Goal: Transaction & Acquisition: Purchase product/service

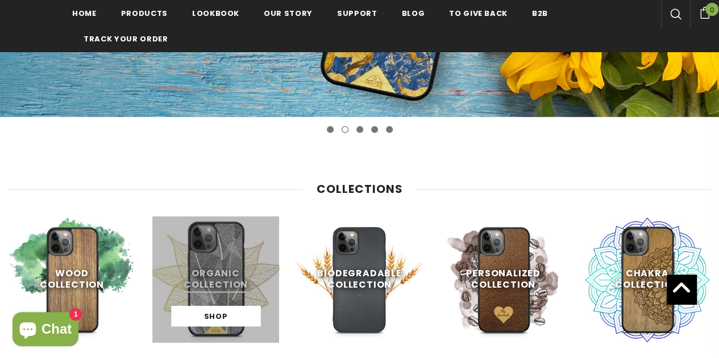
scroll to position [454, 0]
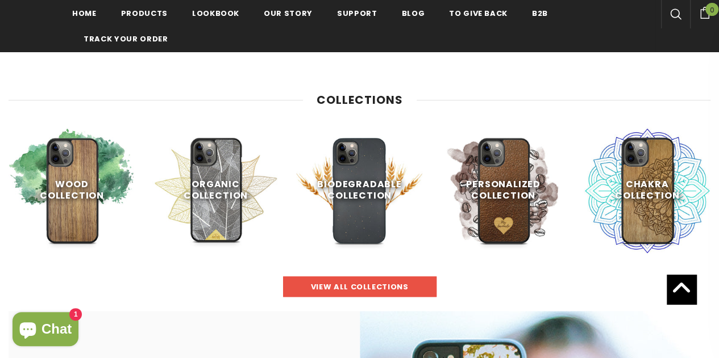
click at [341, 286] on font "view all collections" at bounding box center [360, 287] width 98 height 11
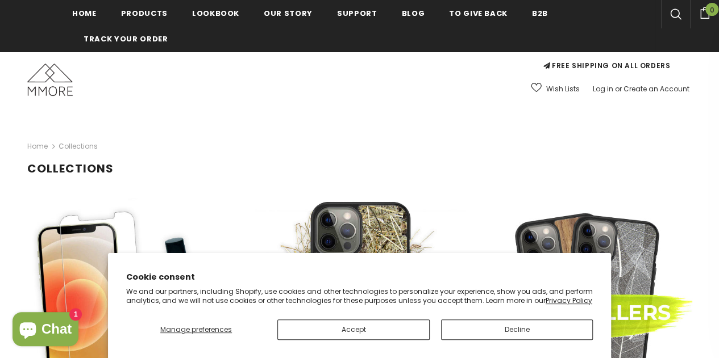
scroll to position [253, 0]
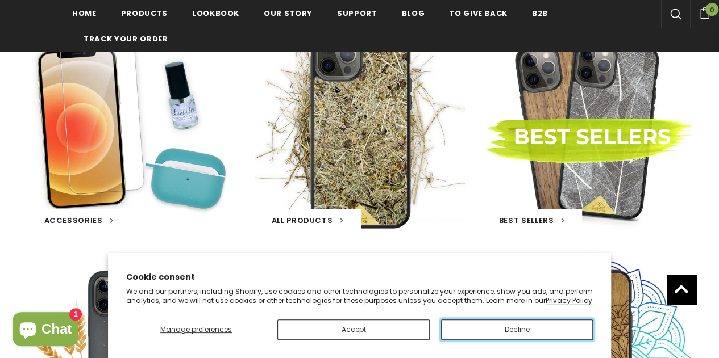
click at [528, 331] on font "Decline" at bounding box center [516, 330] width 25 height 10
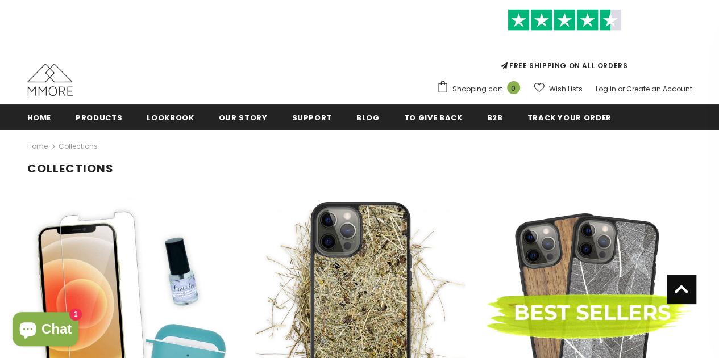
scroll to position [50, 0]
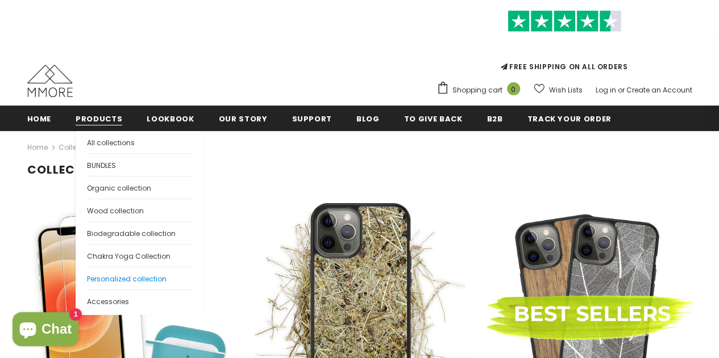
click at [137, 274] on font "Personalized collection" at bounding box center [127, 279] width 80 height 10
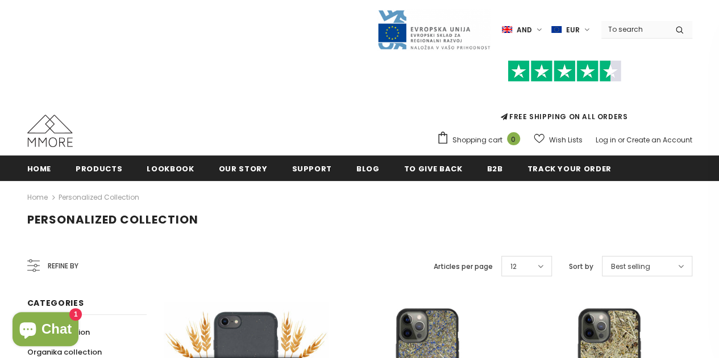
click at [680, 270] on icon at bounding box center [681, 266] width 6 height 9
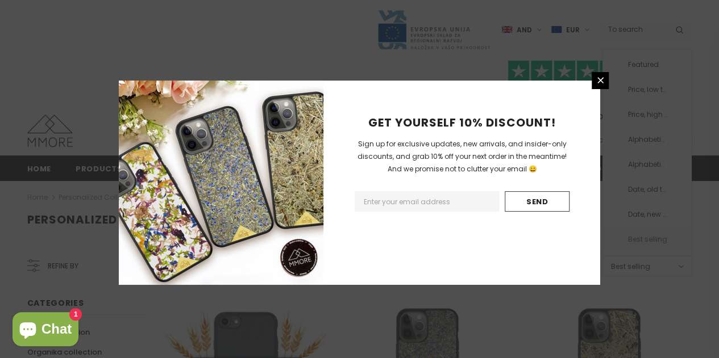
click at [639, 87] on div "GET YOURSELF 10% DISCOUNT! Sign up for exclusive updates, new arrivals, and ins…" at bounding box center [359, 179] width 719 height 358
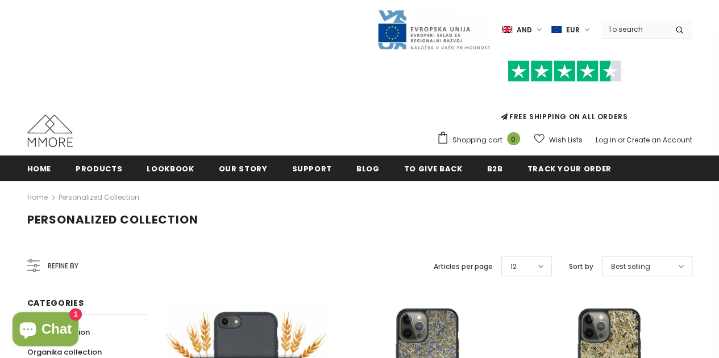
click at [682, 270] on icon at bounding box center [681, 266] width 6 height 9
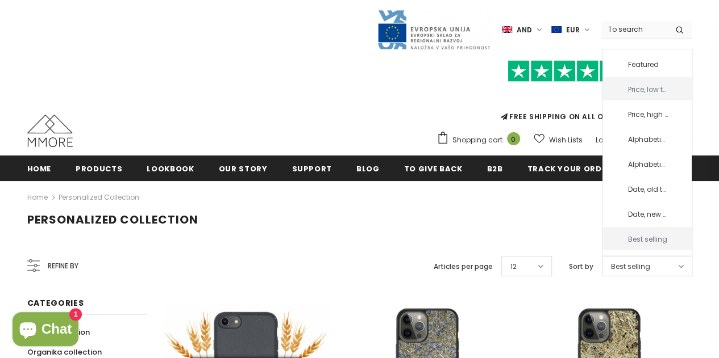
click at [645, 88] on font "Price, low to high" at bounding box center [647, 89] width 56 height 15
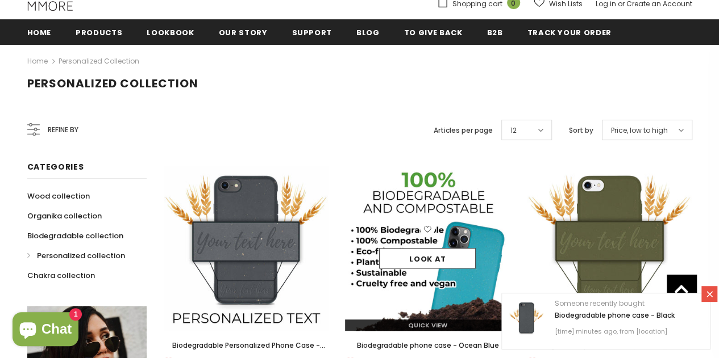
scroll to position [26, 0]
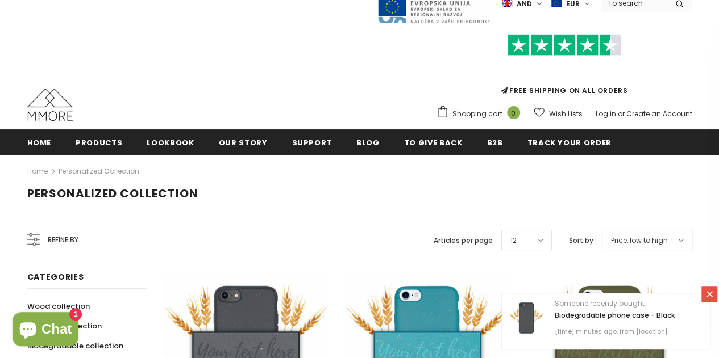
click at [542, 245] on span at bounding box center [538, 240] width 10 height 11
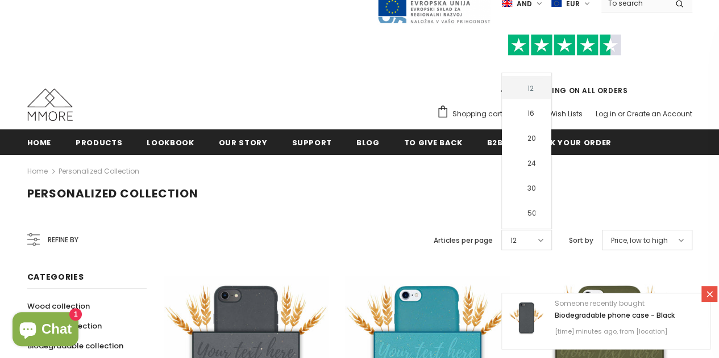
click at [361, 176] on div "Home Personalized collection" at bounding box center [359, 171] width 665 height 32
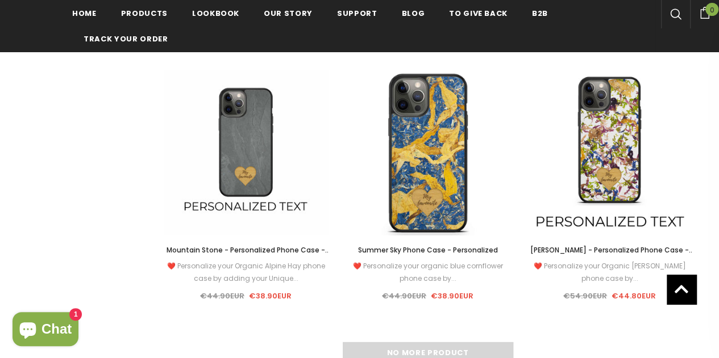
scroll to position [1643, 0]
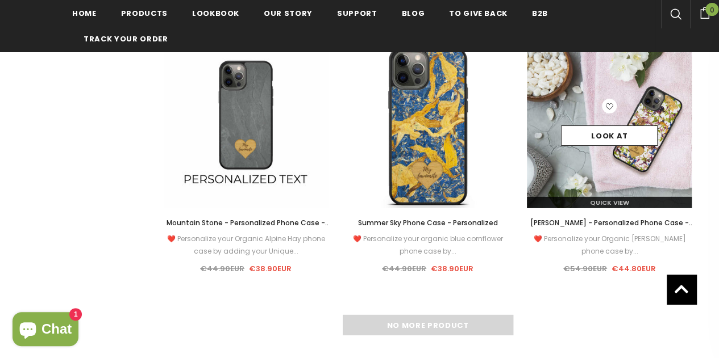
click at [613, 151] on div "Look at" at bounding box center [609, 126] width 165 height 55
click at [609, 136] on font "Look at" at bounding box center [609, 136] width 37 height 11
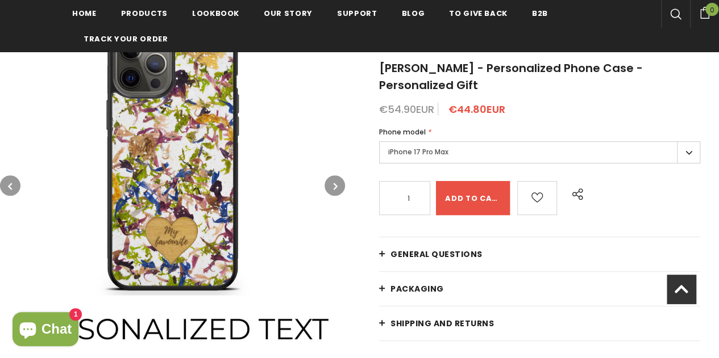
scroll to position [170, 0]
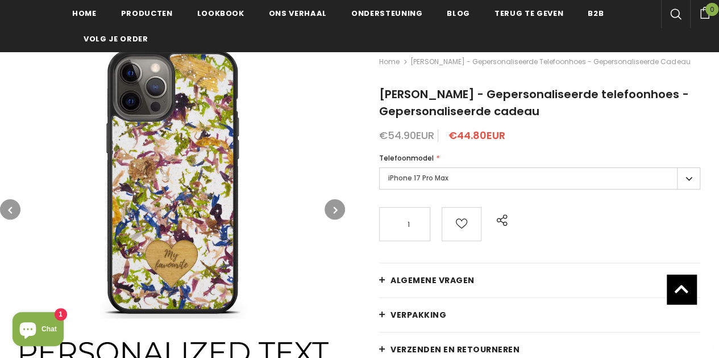
click at [336, 205] on icon "button" at bounding box center [335, 209] width 4 height 11
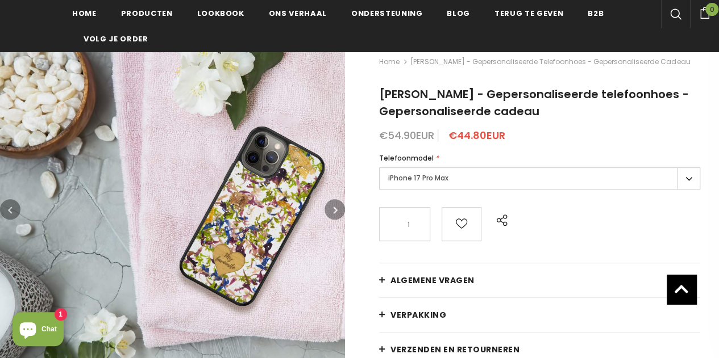
click at [336, 205] on icon "button" at bounding box center [335, 209] width 4 height 11
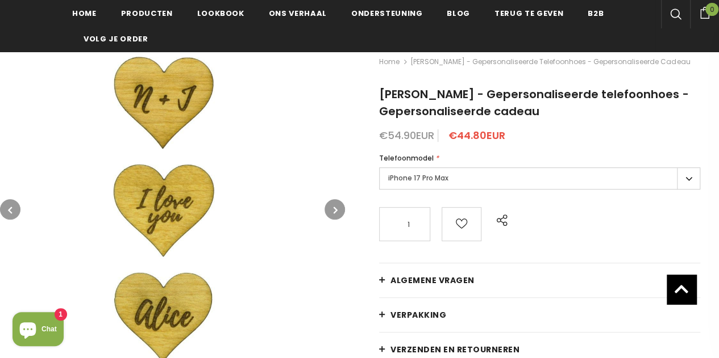
click at [687, 180] on label "iPhone 17 Pro Max" at bounding box center [539, 179] width 321 height 22
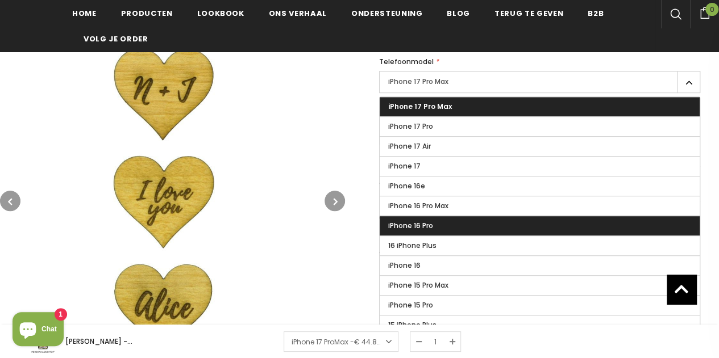
scroll to position [340, 0]
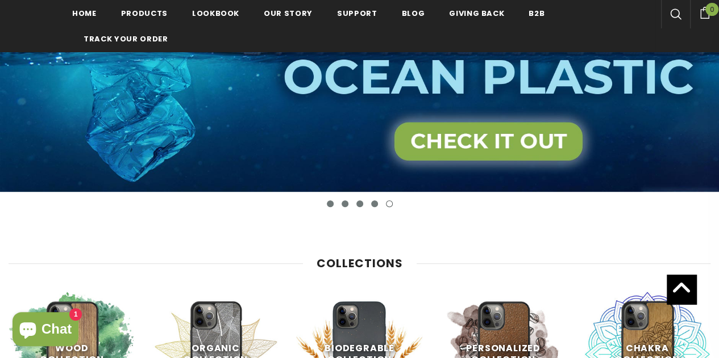
scroll to position [457, 0]
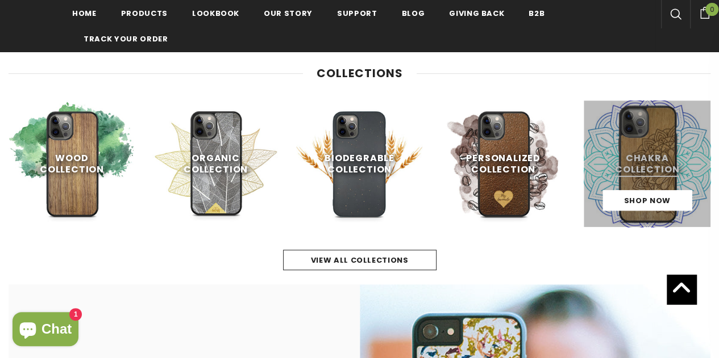
click at [651, 145] on link at bounding box center [646, 164] width 127 height 127
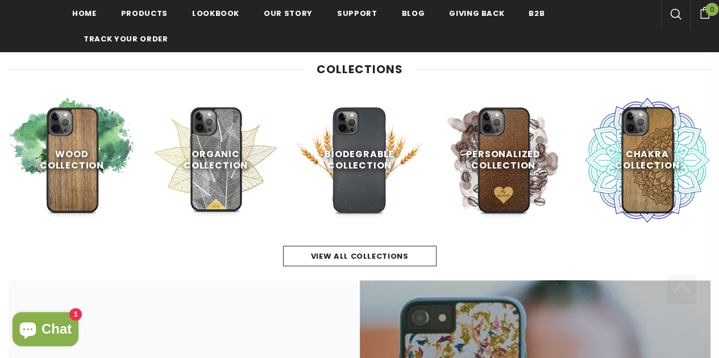
scroll to position [514, 0]
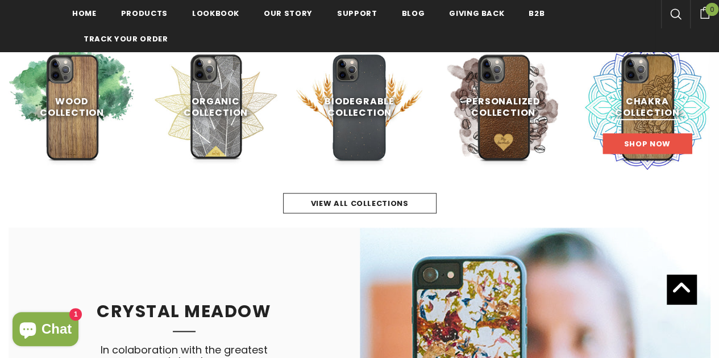
click at [642, 140] on span "Shop Now" at bounding box center [646, 144] width 47 height 11
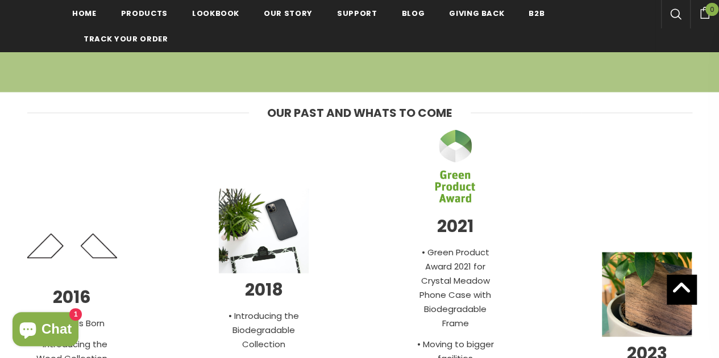
scroll to position [3241, 0]
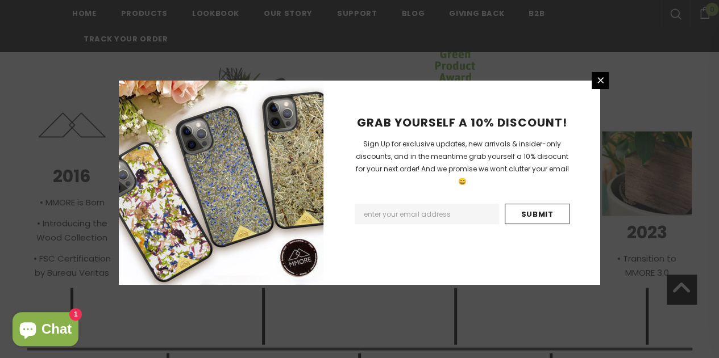
click at [429, 204] on input "Email Address" at bounding box center [426, 214] width 144 height 20
type input "fellynjemanze@yahoo.com"
click at [548, 204] on input "Submit" at bounding box center [536, 214] width 65 height 20
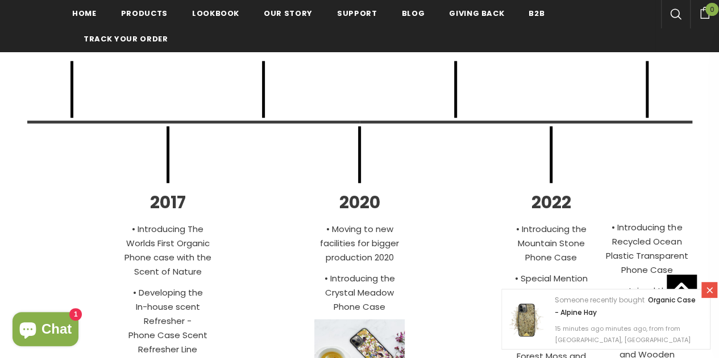
scroll to position [3541, 0]
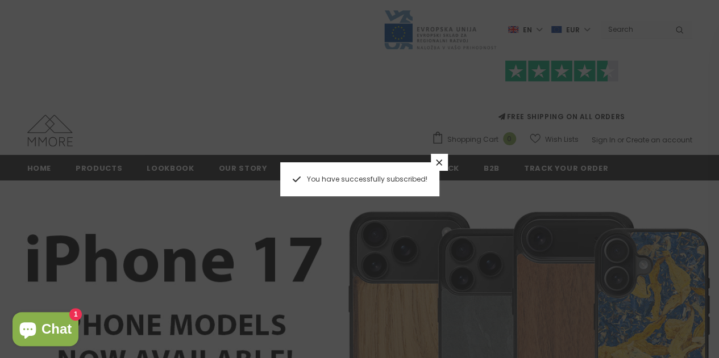
click at [436, 162] on icon at bounding box center [439, 163] width 10 height 10
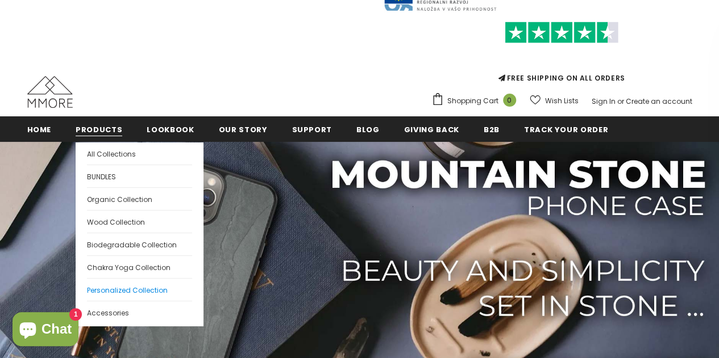
scroll to position [57, 0]
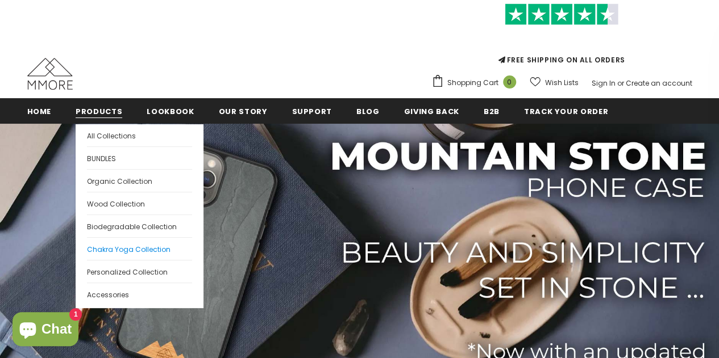
click at [122, 247] on span "Chakra Yoga Collection" at bounding box center [129, 250] width 84 height 10
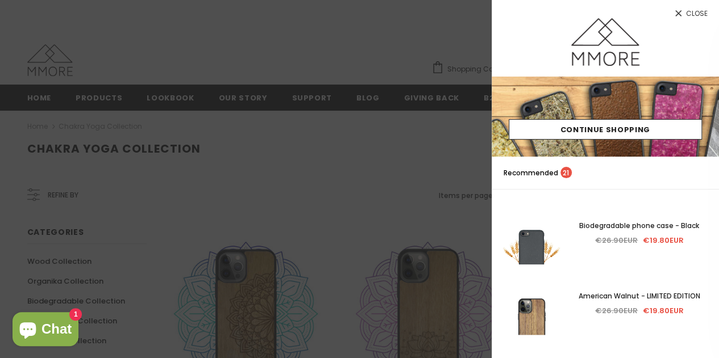
scroll to position [287, 0]
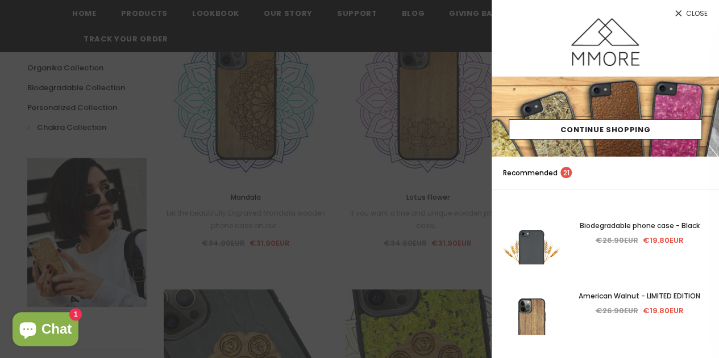
click at [531, 28] on div at bounding box center [604, 47] width 227 height 59
click at [512, 35] on div at bounding box center [604, 47] width 227 height 59
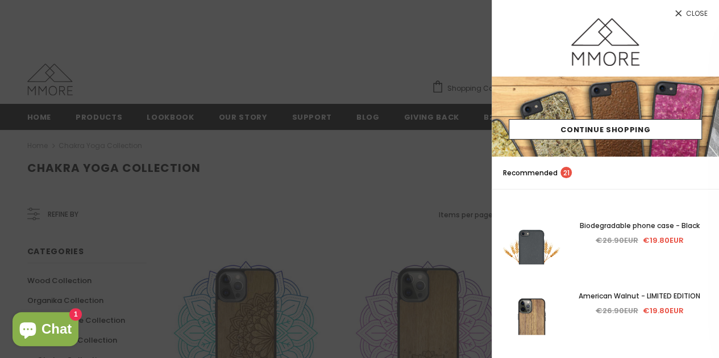
scroll to position [0, 0]
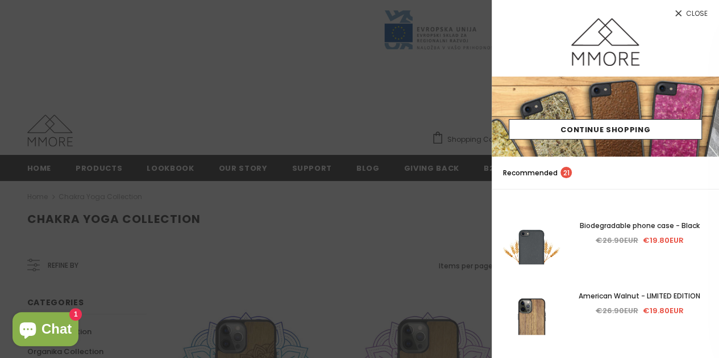
click at [541, 26] on div at bounding box center [604, 47] width 227 height 59
click at [598, 48] on img at bounding box center [605, 42] width 68 height 48
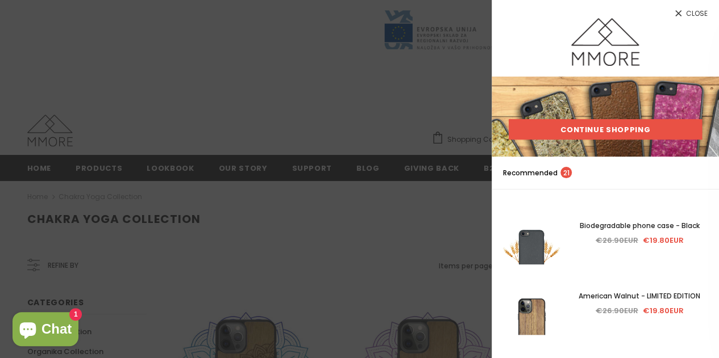
click at [587, 128] on link "Continue Shopping" at bounding box center [604, 129] width 193 height 20
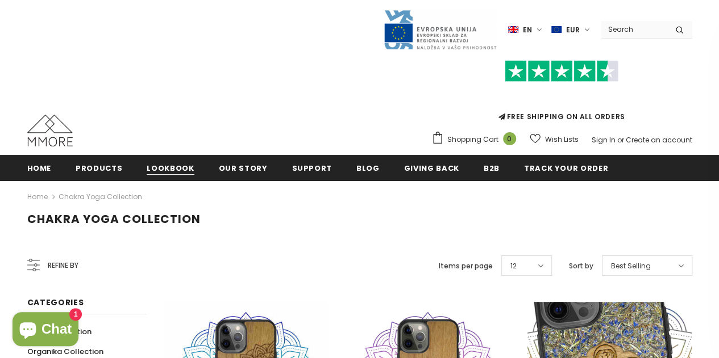
click at [160, 165] on span "Lookbook" at bounding box center [170, 168] width 47 height 11
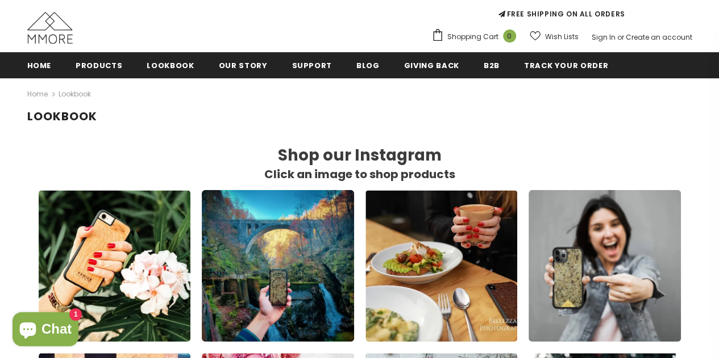
scroll to position [114, 0]
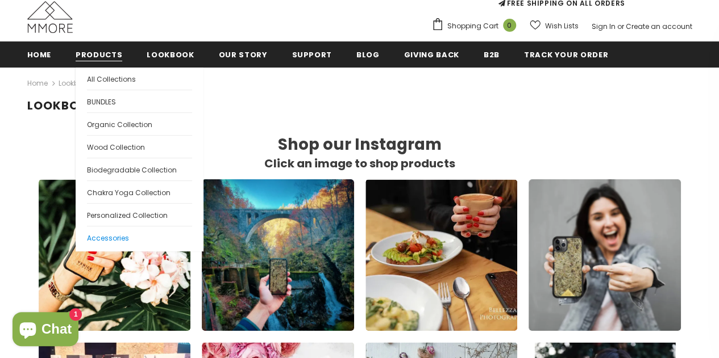
click at [103, 240] on span "Accessories" at bounding box center [108, 238] width 42 height 10
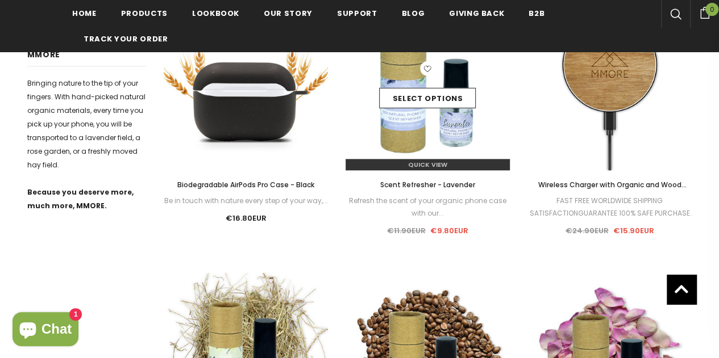
scroll to position [3, 0]
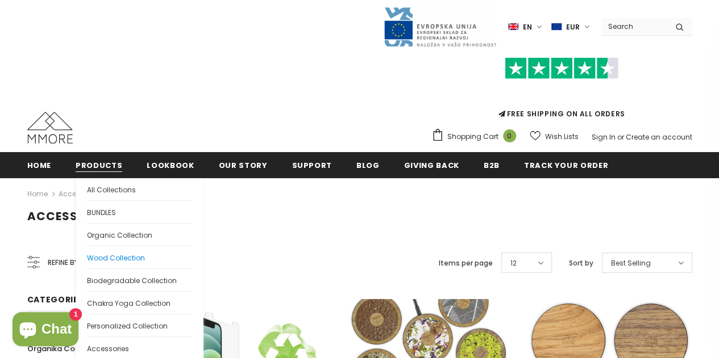
click at [113, 257] on span "Wood Collection" at bounding box center [116, 258] width 58 height 10
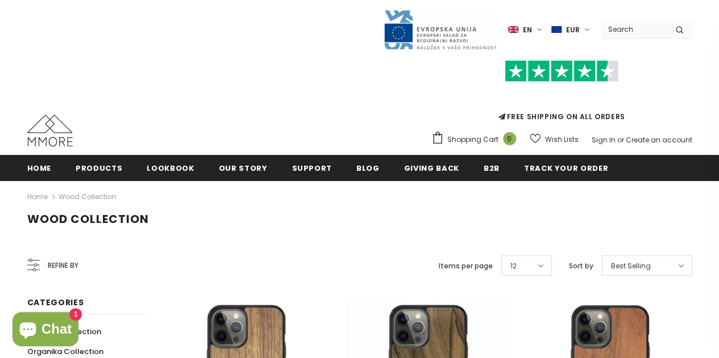
click at [680, 263] on icon at bounding box center [681, 265] width 6 height 9
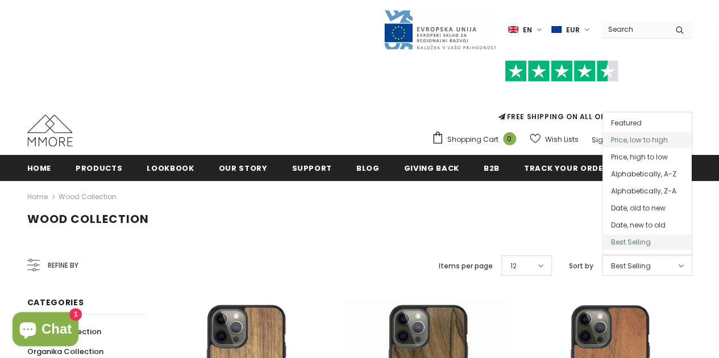
click at [635, 138] on span "Price, low to high" at bounding box center [646, 139] width 89 height 15
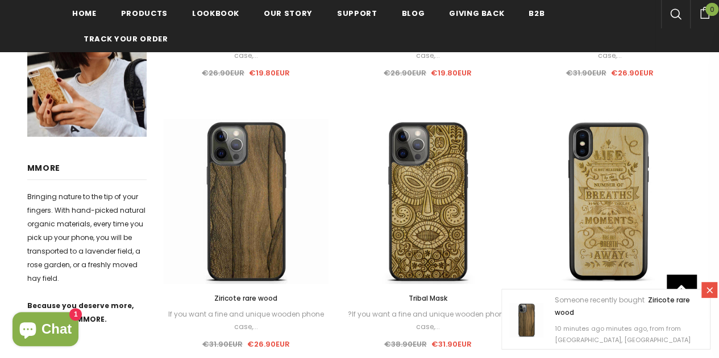
scroll to position [230, 0]
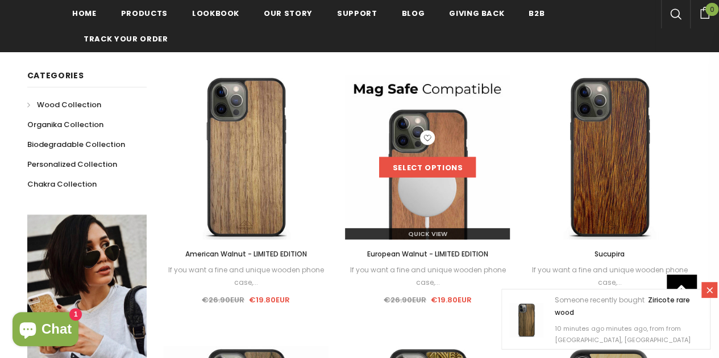
click at [411, 169] on link "Select options" at bounding box center [427, 167] width 97 height 20
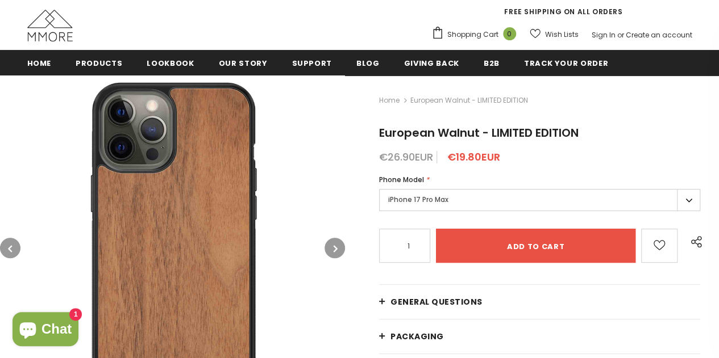
scroll to position [114, 0]
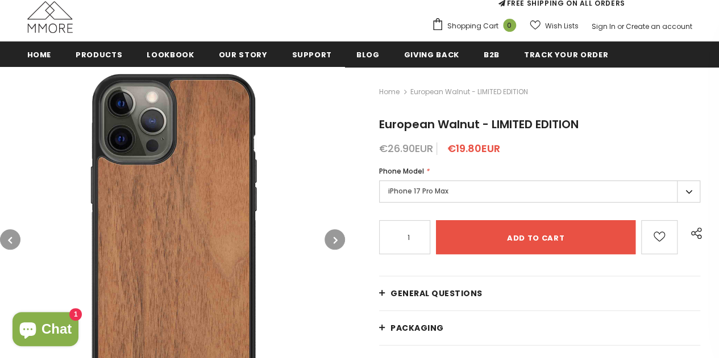
click at [685, 190] on label "iPhone 17 Pro Max" at bounding box center [539, 192] width 321 height 22
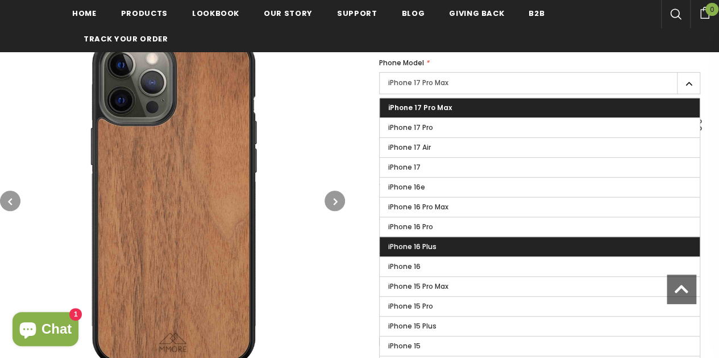
scroll to position [287, 0]
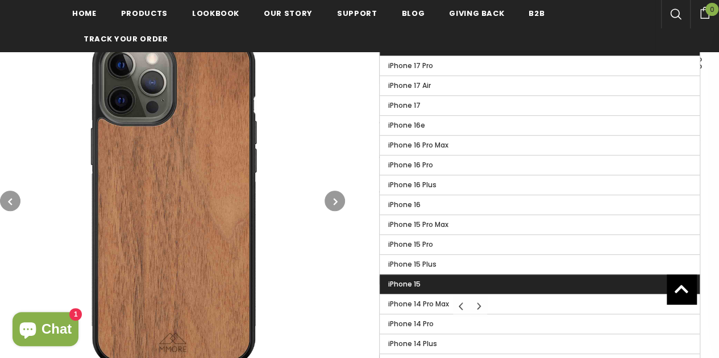
click at [418, 279] on span "iPhone 15" at bounding box center [404, 284] width 32 height 10
click at [0, 0] on input "iPhone 15" at bounding box center [0, 0] width 0 height 0
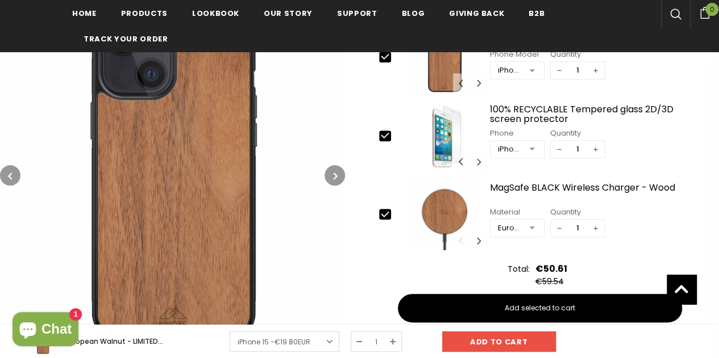
scroll to position [514, 0]
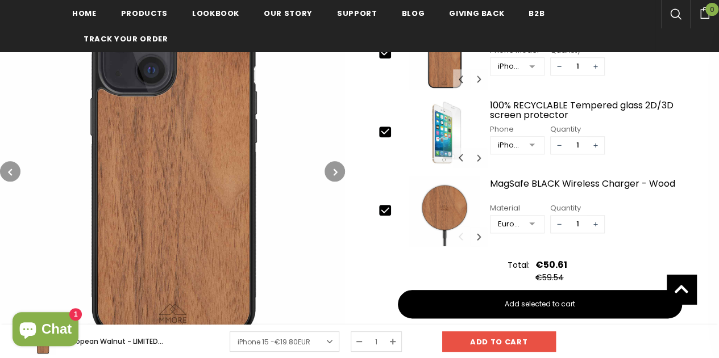
click at [383, 212] on icon at bounding box center [385, 210] width 12 height 12
type input "0"
click at [382, 130] on icon at bounding box center [384, 131] width 7 height 5
type input "0"
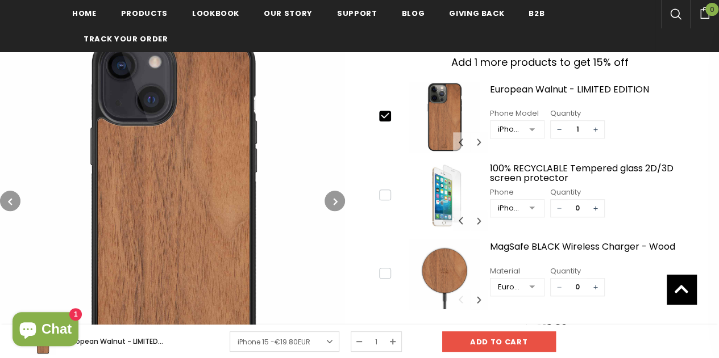
scroll to position [457, 0]
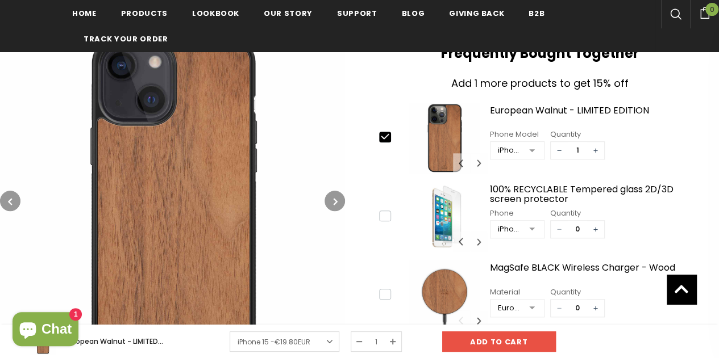
click at [335, 202] on icon "button" at bounding box center [335, 201] width 4 height 11
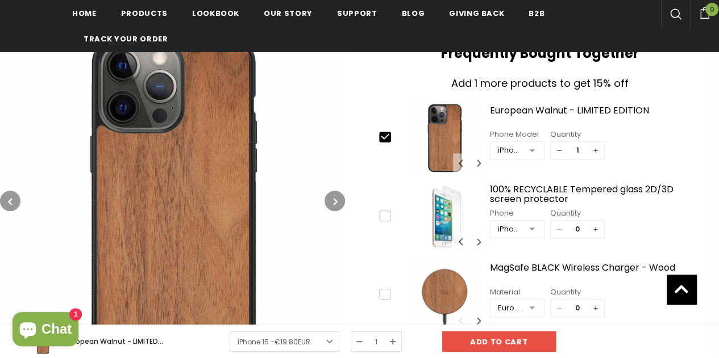
click at [335, 202] on icon "button" at bounding box center [335, 201] width 4 height 11
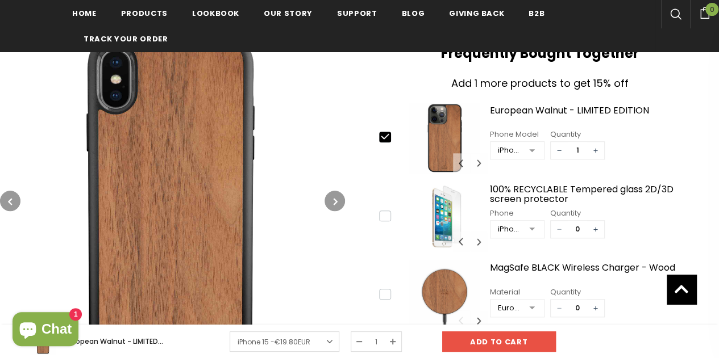
click at [335, 202] on icon "button" at bounding box center [335, 201] width 4 height 11
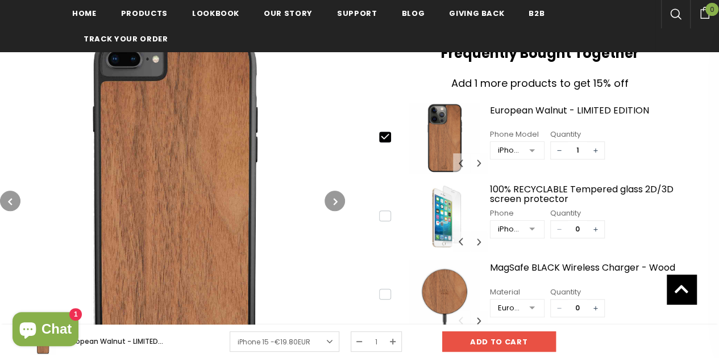
click at [527, 148] on div at bounding box center [531, 151] width 23 height 17
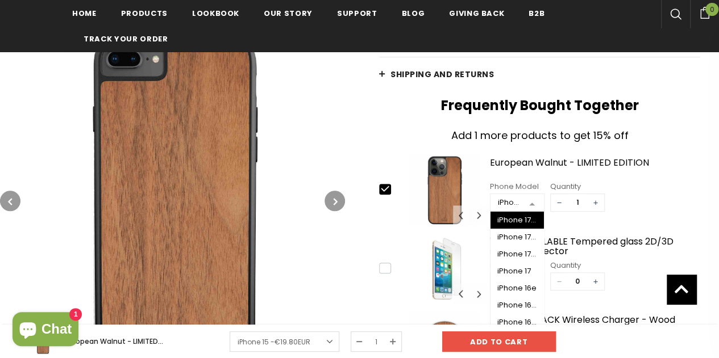
scroll to position [403, 0]
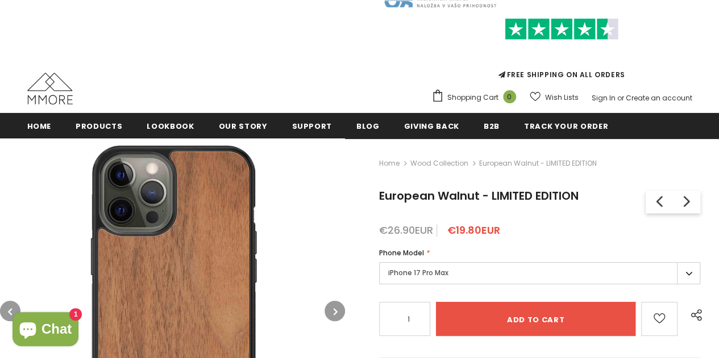
scroll to position [114, 0]
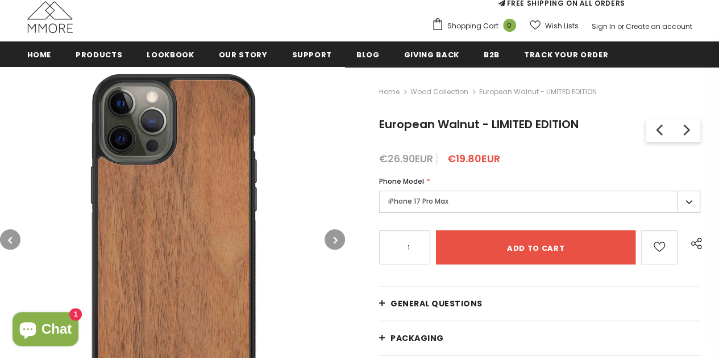
click at [682, 206] on label "iPhone 17 Pro Max" at bounding box center [539, 202] width 321 height 22
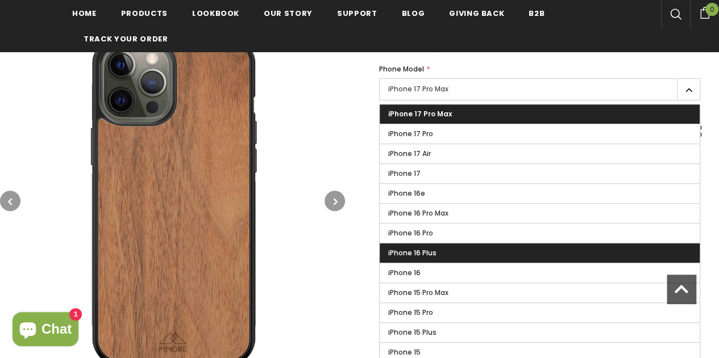
scroll to position [284, 0]
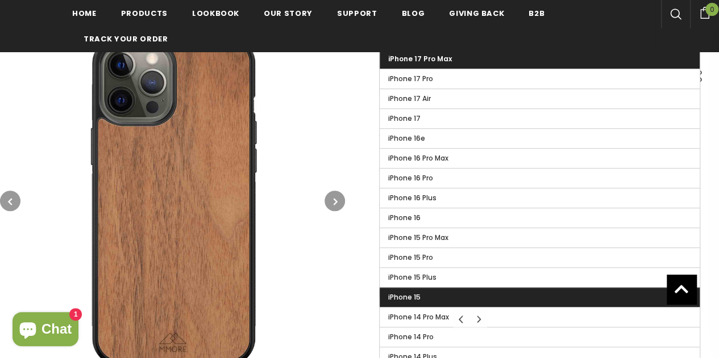
click at [388, 293] on span "iPhone 15" at bounding box center [404, 298] width 32 height 10
click at [0, 0] on input "iPhone 15" at bounding box center [0, 0] width 0 height 0
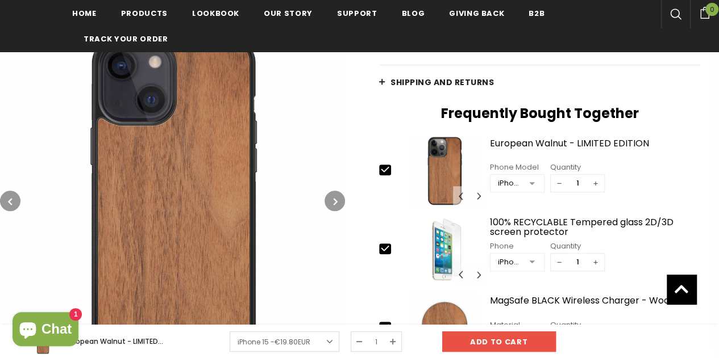
scroll to position [454, 0]
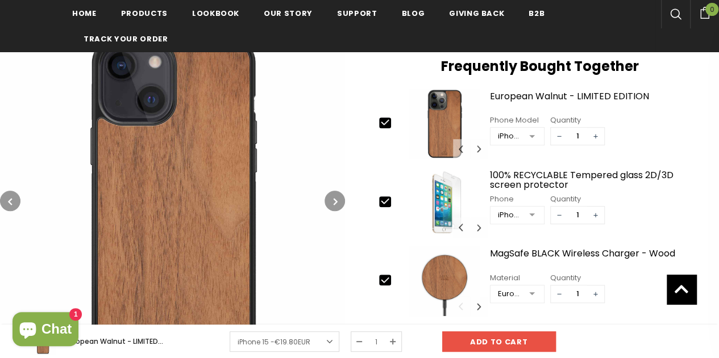
click at [385, 201] on icon at bounding box center [384, 201] width 7 height 5
type input "0"
click at [383, 279] on icon at bounding box center [384, 280] width 7 height 5
type input "0"
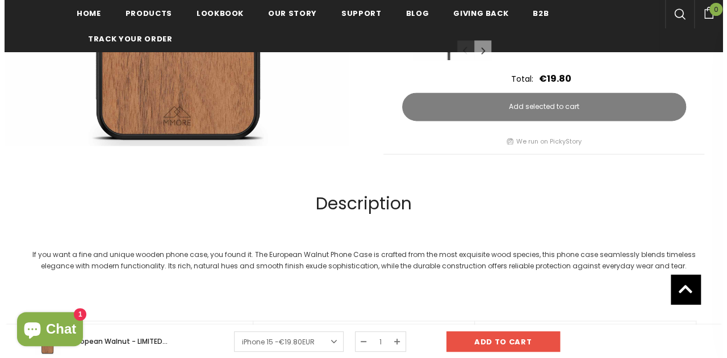
scroll to position [795, 0]
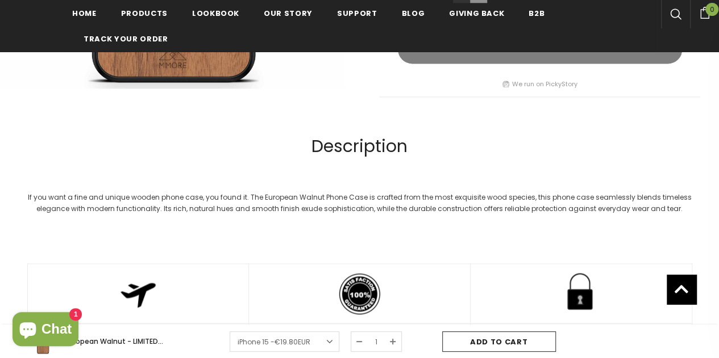
click at [503, 341] on input "Add to cart" at bounding box center [499, 342] width 114 height 20
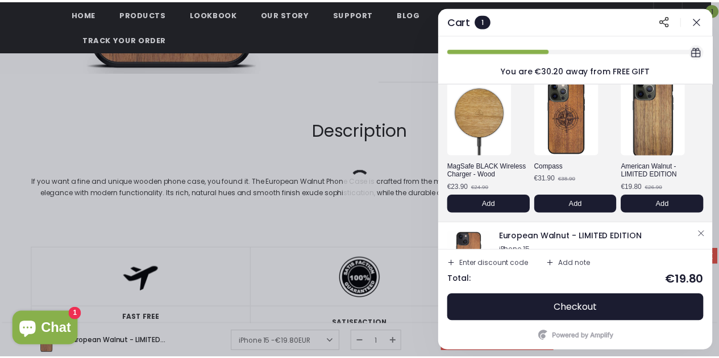
scroll to position [96, 0]
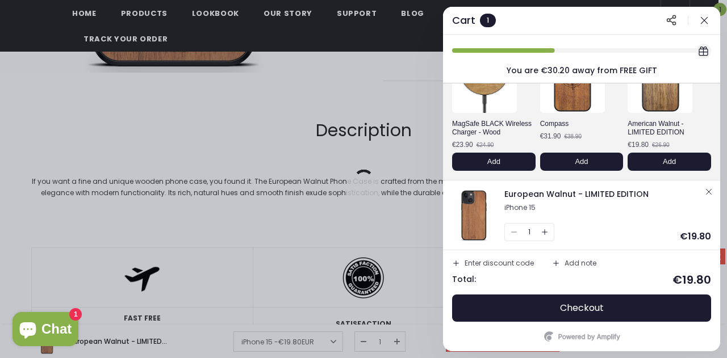
click at [704, 19] on icon "button" at bounding box center [704, 20] width 11 height 11
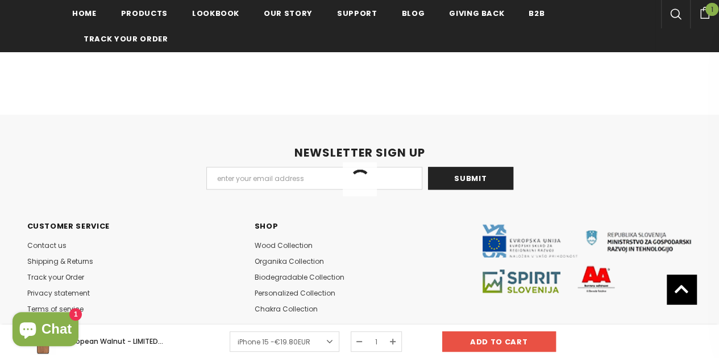
scroll to position [2783, 0]
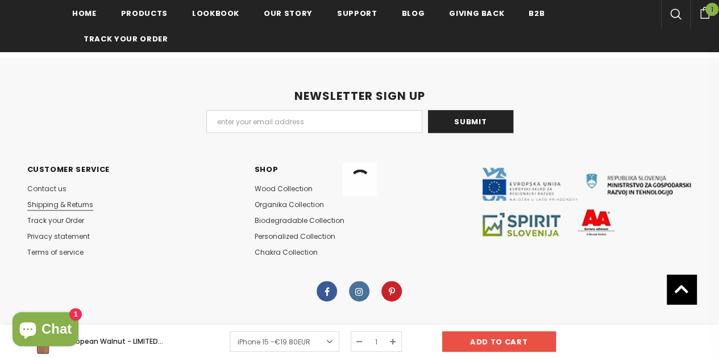
click at [70, 200] on span "Shipping & Returns" at bounding box center [60, 205] width 66 height 10
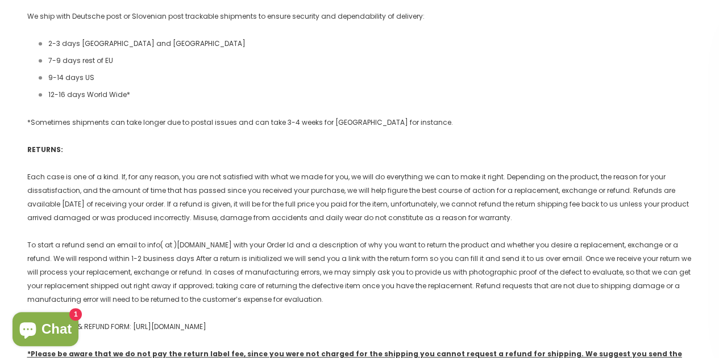
scroll to position [286, 0]
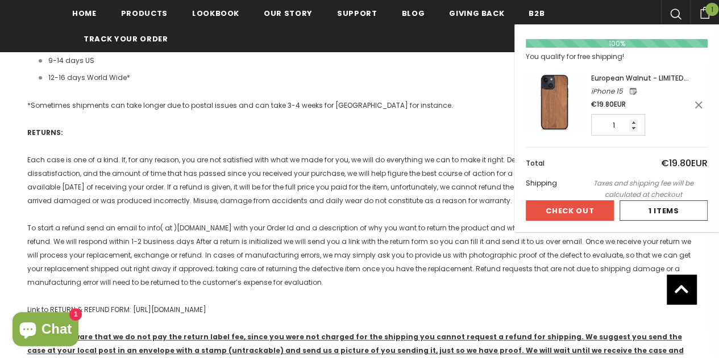
click at [705, 7] on span "1" at bounding box center [711, 9] width 13 height 13
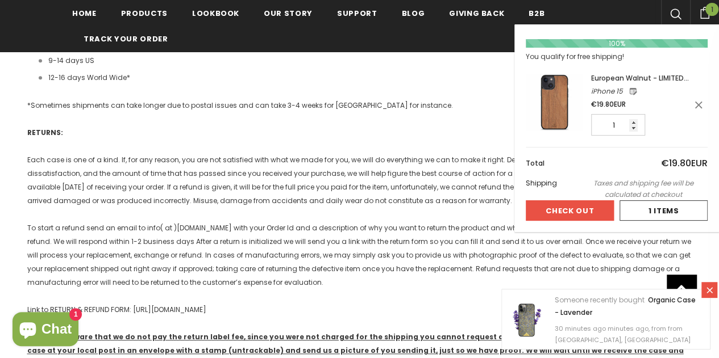
click at [557, 207] on button "Check Out" at bounding box center [569, 211] width 88 height 20
